Goal: Information Seeking & Learning: Understand process/instructions

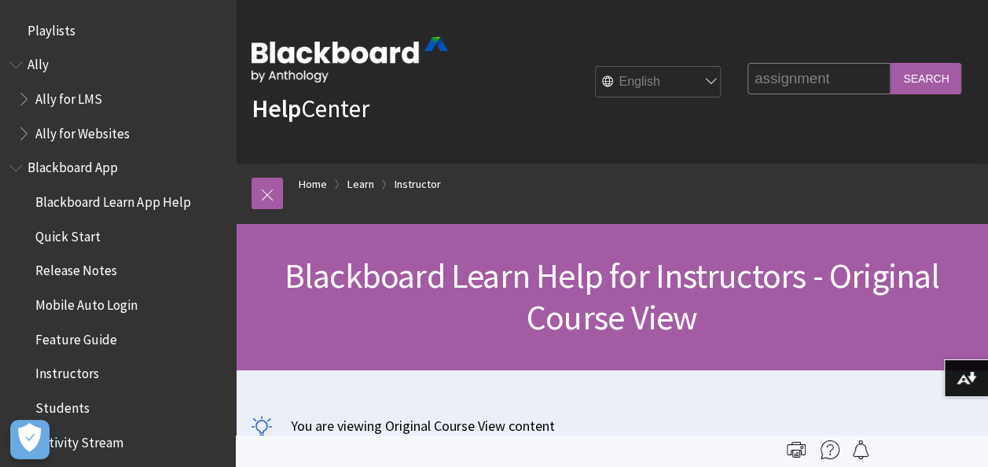
scroll to position [1938, 0]
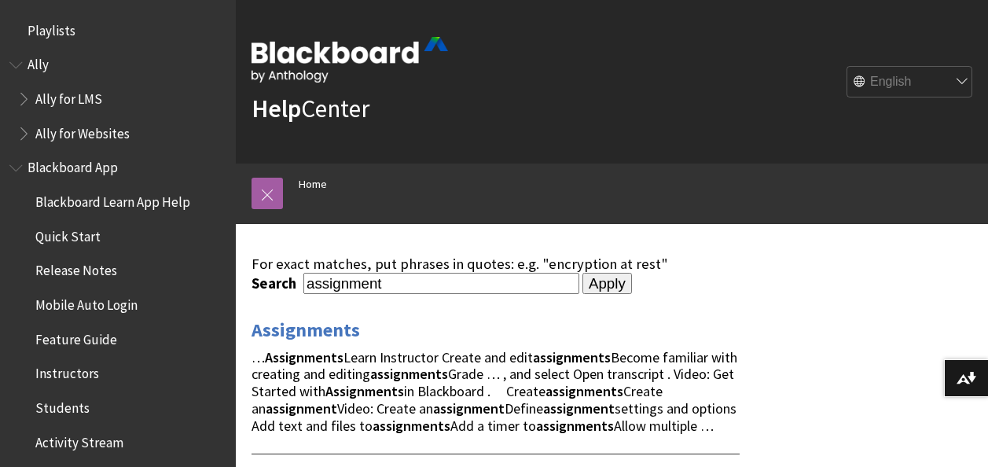
scroll to position [236, 0]
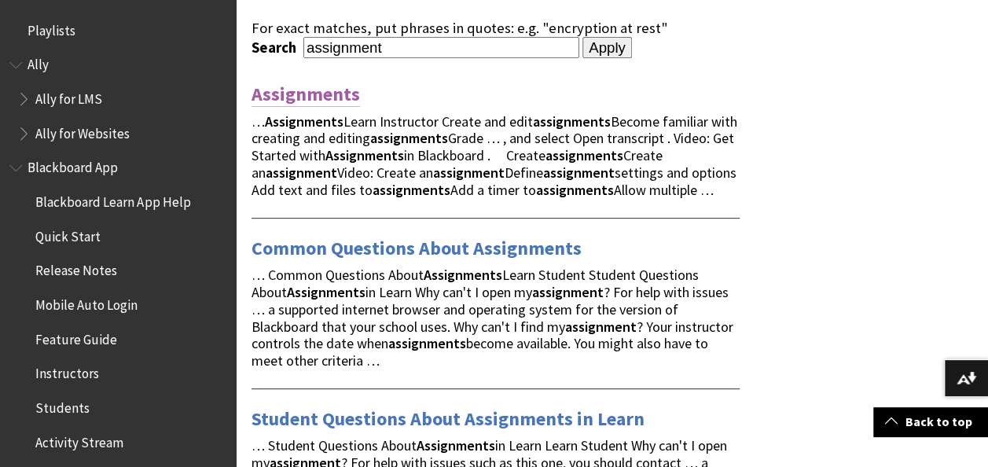
click at [289, 90] on link "Assignments" at bounding box center [306, 94] width 109 height 25
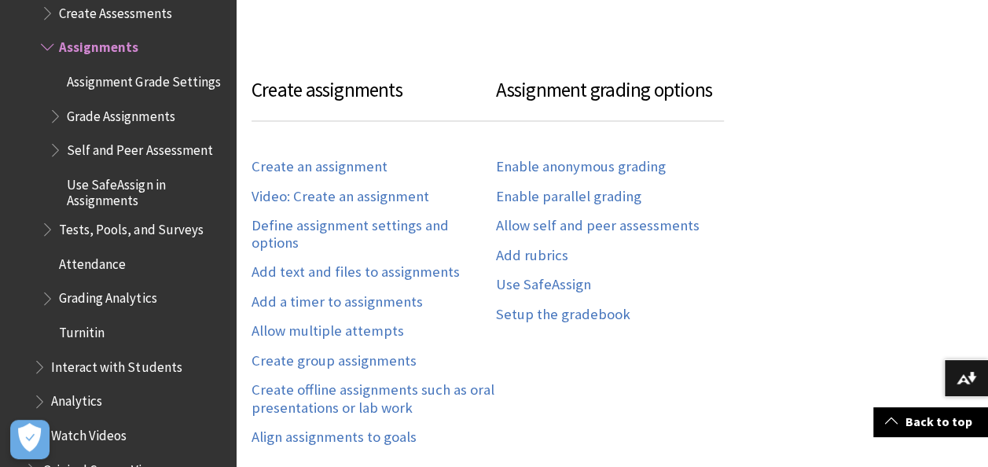
scroll to position [1101, 0]
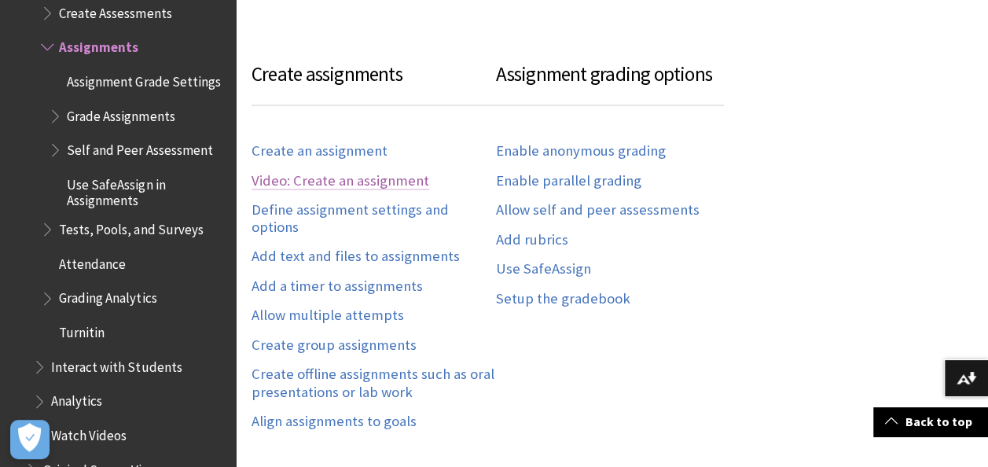
click at [387, 180] on link "Video: Create an assignment" at bounding box center [341, 181] width 178 height 18
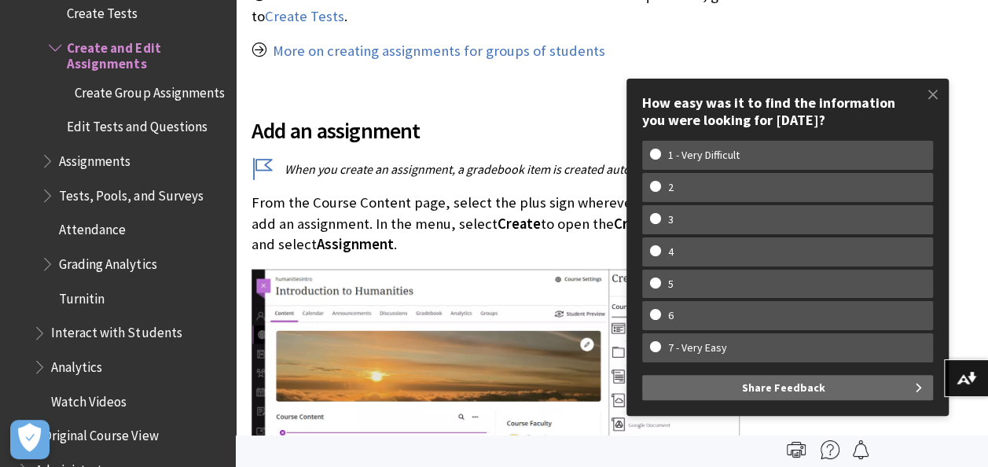
scroll to position [1494, 0]
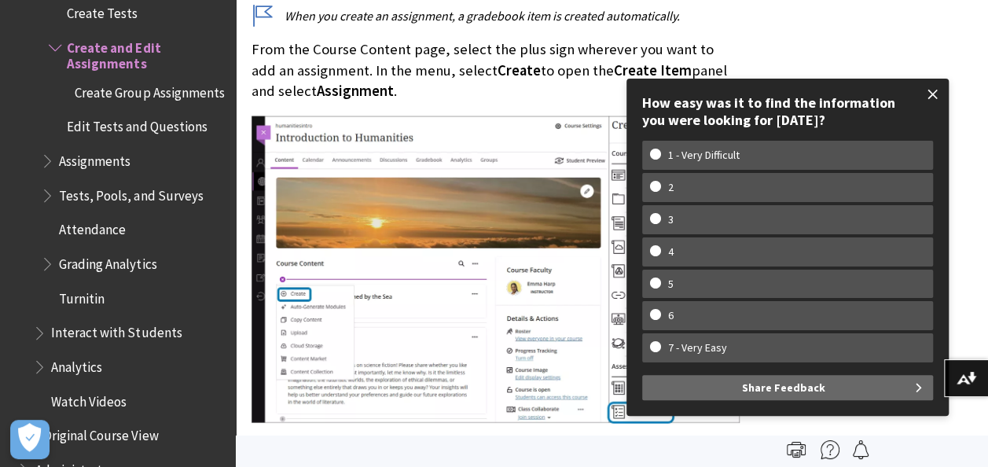
click at [928, 92] on span at bounding box center [933, 94] width 33 height 33
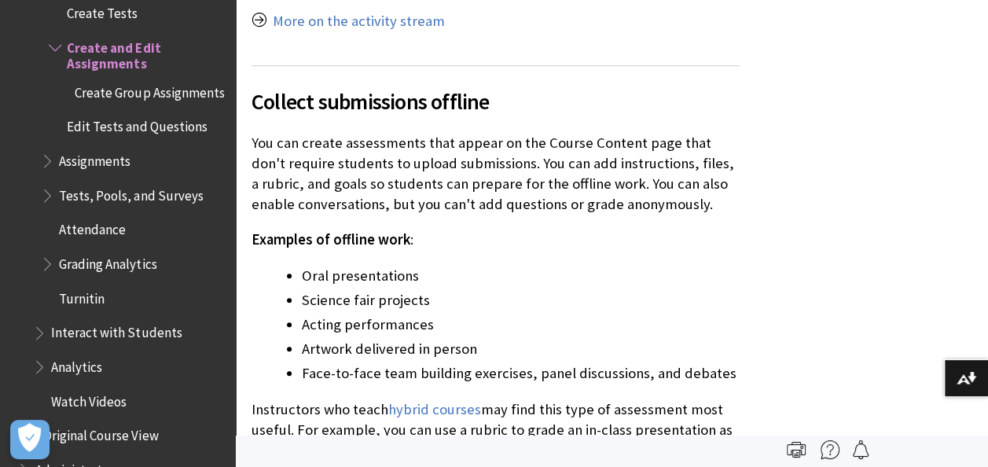
scroll to position [12032, 0]
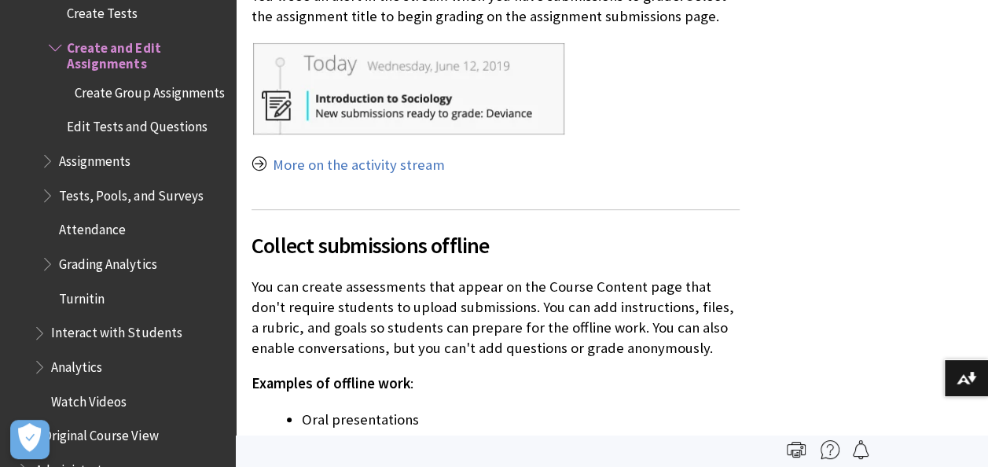
click at [60, 162] on span "Assignments" at bounding box center [95, 158] width 72 height 21
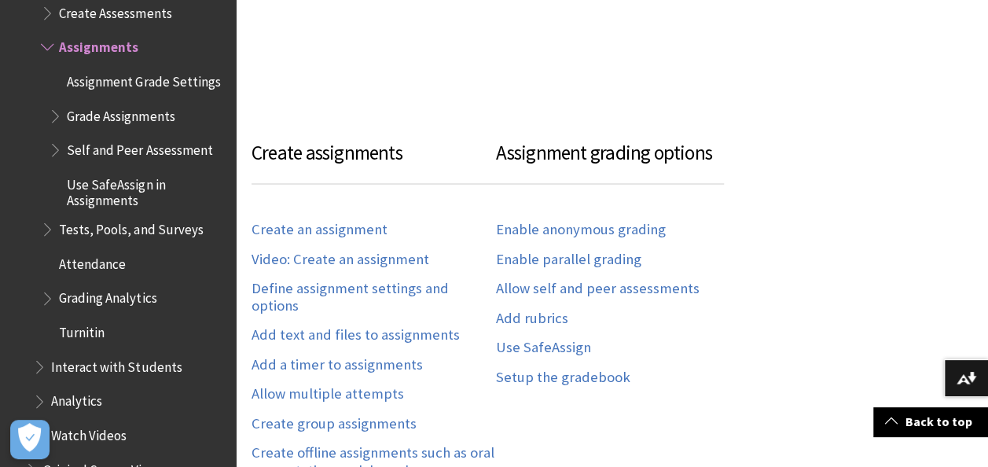
scroll to position [1101, 0]
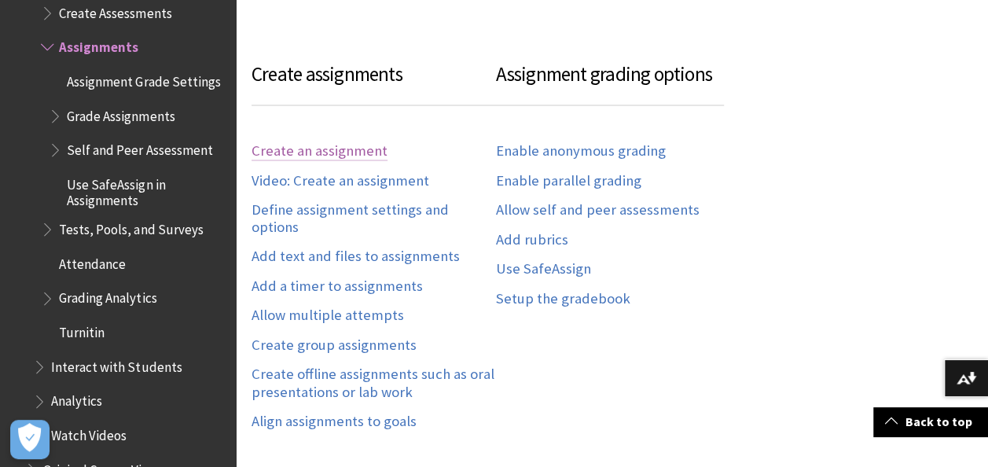
click at [348, 153] on link "Create an assignment" at bounding box center [320, 151] width 136 height 18
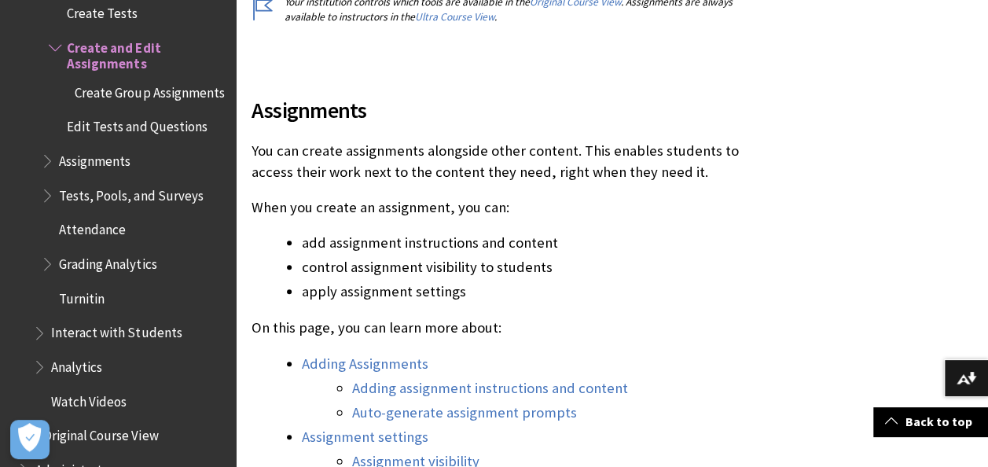
scroll to position [550, 0]
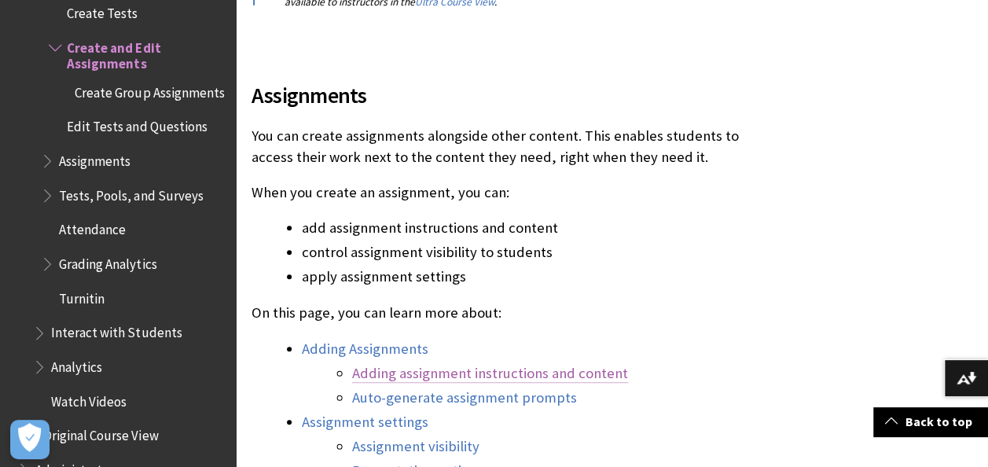
click at [534, 374] on link "Adding assignment instructions and content" at bounding box center [490, 373] width 276 height 19
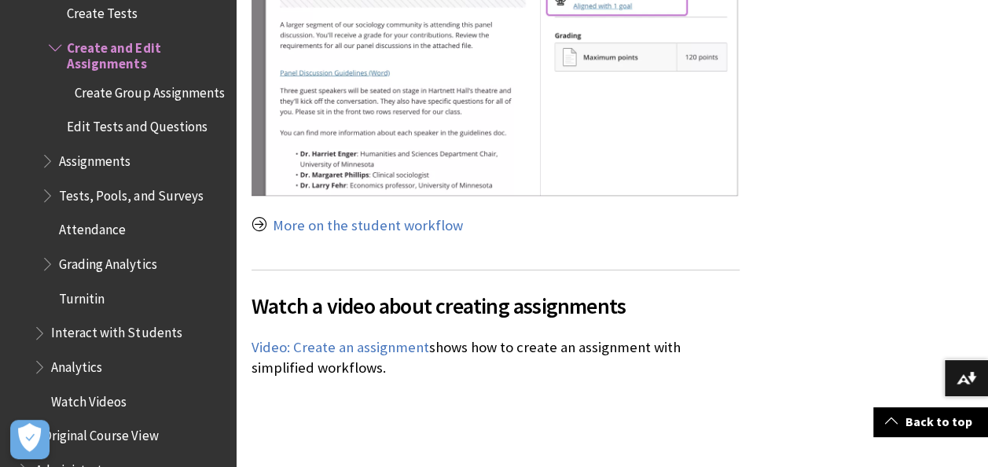
scroll to position [14634, 0]
